Goal: Task Accomplishment & Management: Manage account settings

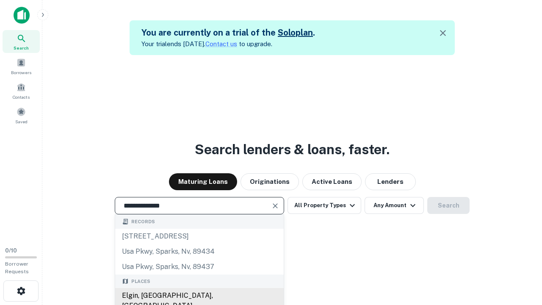
click at [199, 296] on div "Elgin, [GEOGRAPHIC_DATA], [GEOGRAPHIC_DATA]" at bounding box center [199, 300] width 169 height 25
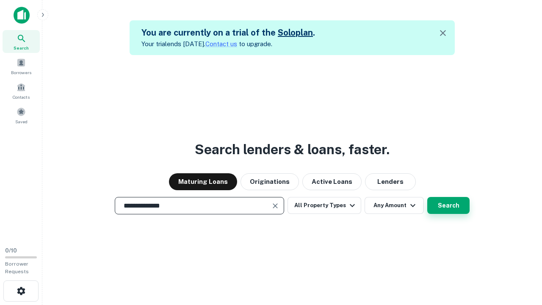
type input "**********"
click at [449, 205] on button "Search" at bounding box center [449, 205] width 42 height 17
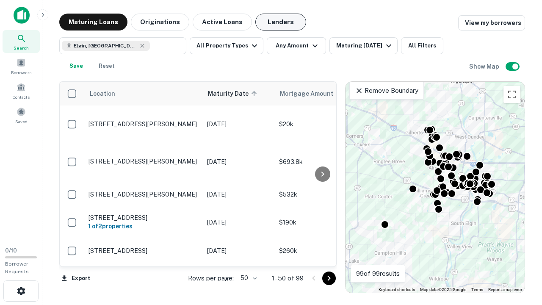
click at [281, 22] on button "Lenders" at bounding box center [280, 22] width 51 height 17
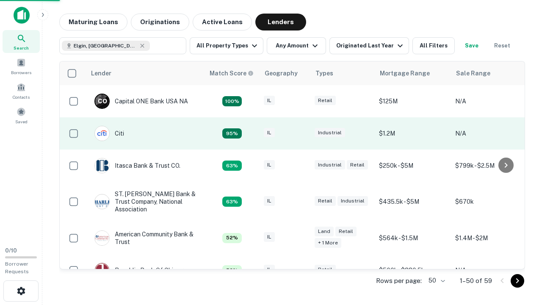
click at [301, 133] on div "IL" at bounding box center [285, 133] width 42 height 11
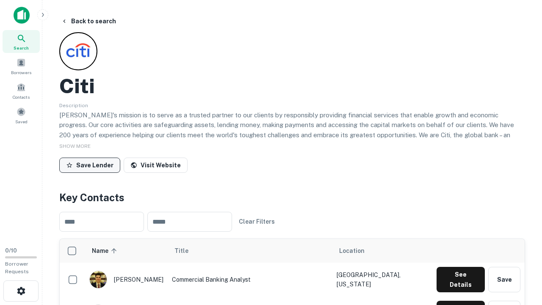
click at [90, 165] on button "Save Lender" at bounding box center [89, 165] width 61 height 15
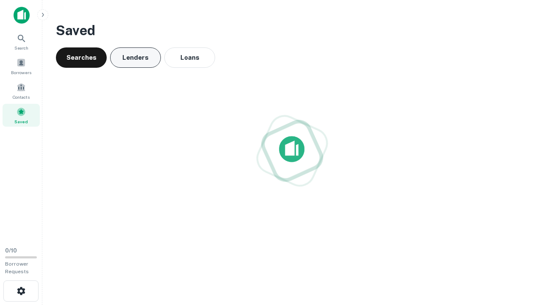
click at [136, 58] on button "Lenders" at bounding box center [135, 57] width 51 height 20
